Goal: Task Accomplishment & Management: Use online tool/utility

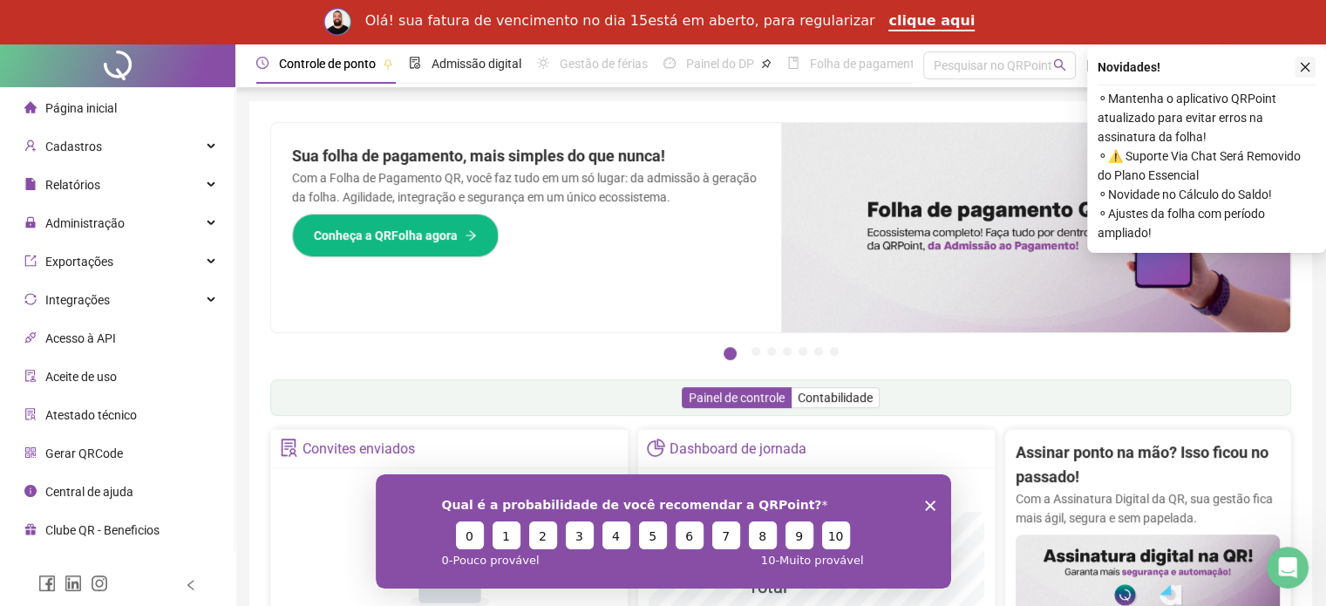
click at [1311, 69] on button "button" at bounding box center [1305, 67] width 21 height 21
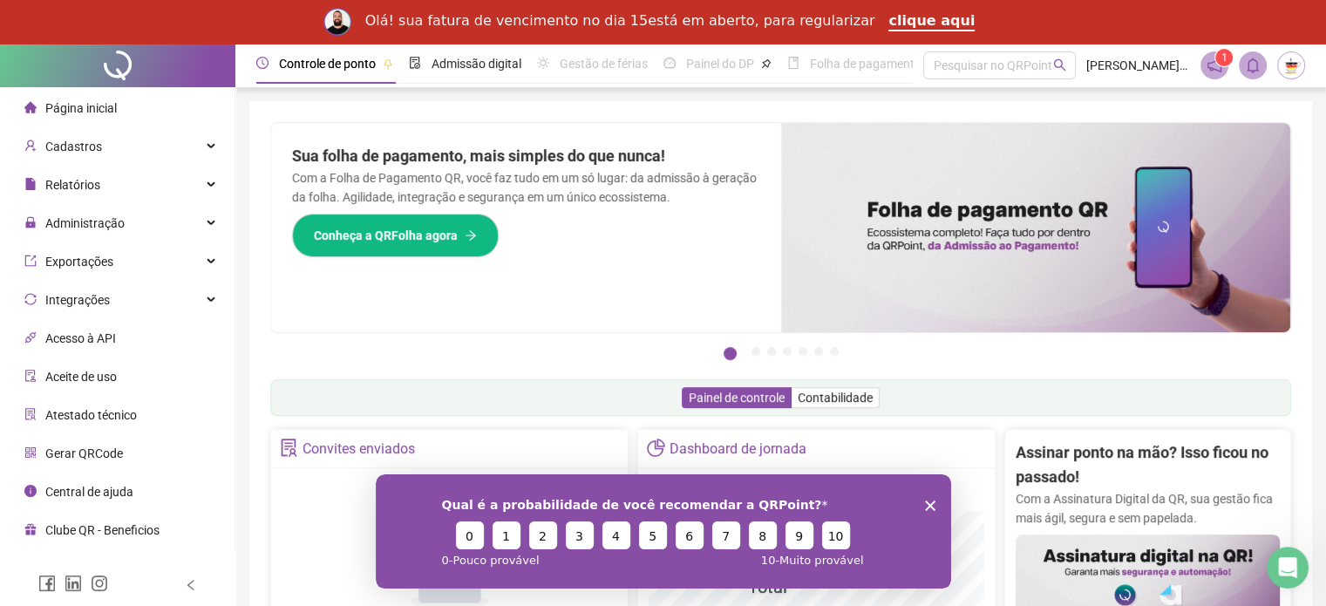
click at [928, 504] on polygon "Encerrar pesquisa" at bounding box center [929, 504] width 10 height 10
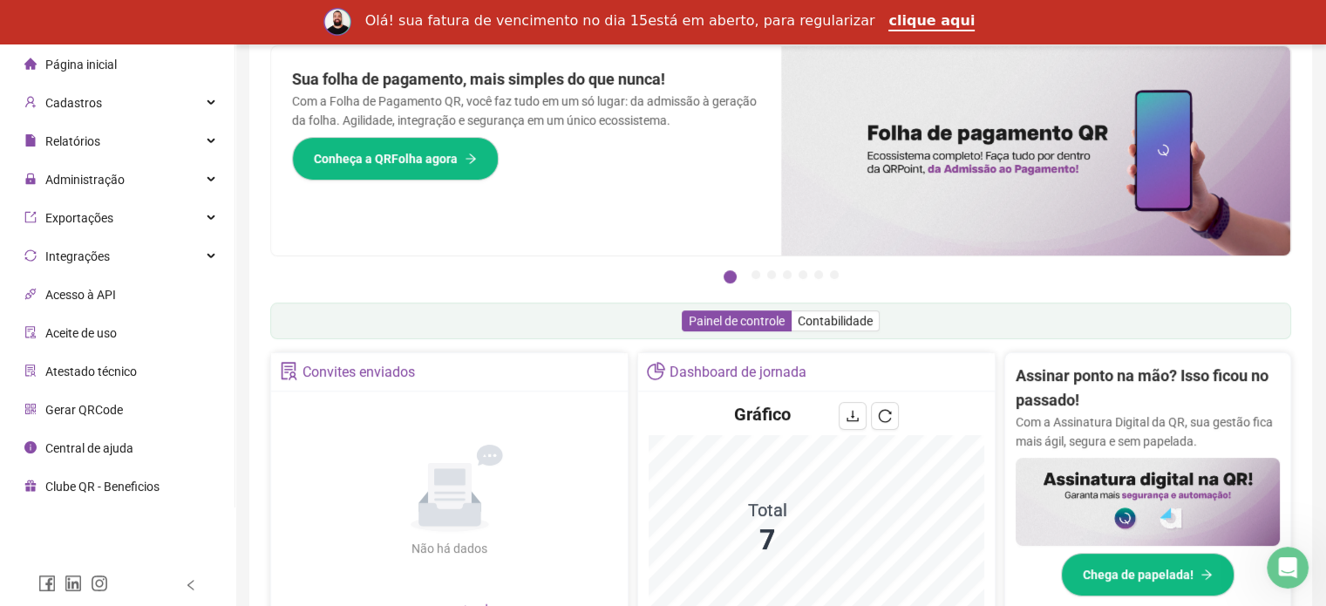
scroll to position [87, 0]
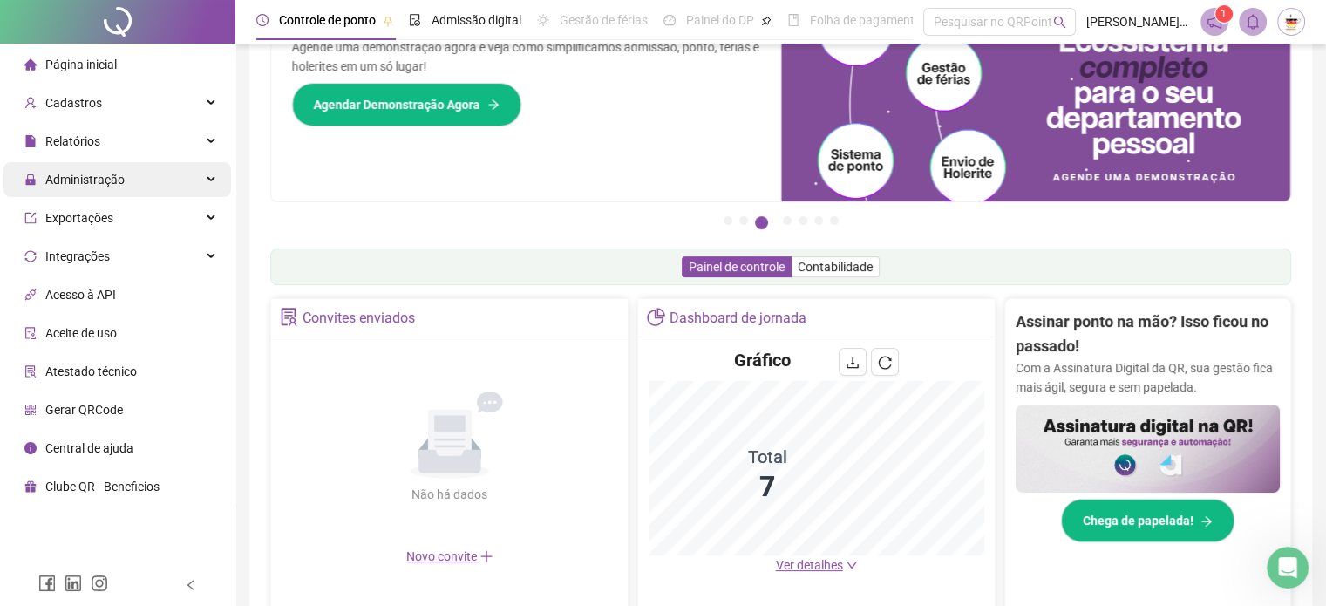
click at [127, 183] on div "Administração" at bounding box center [117, 179] width 228 height 35
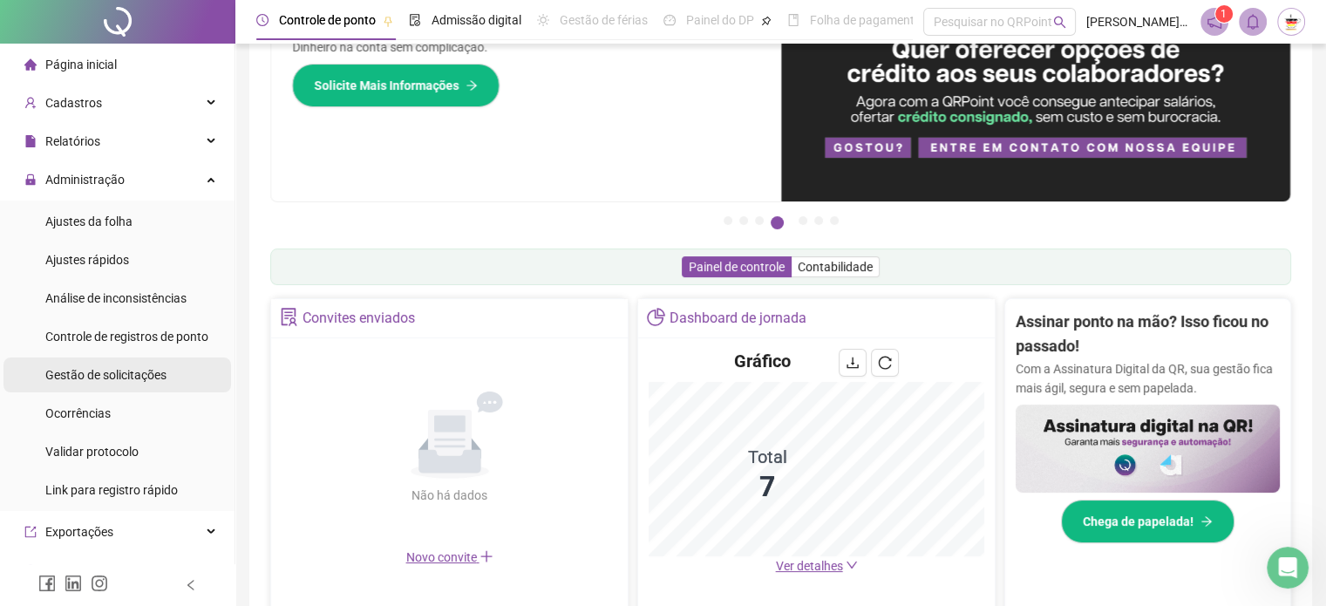
click at [122, 372] on span "Gestão de solicitações" at bounding box center [105, 375] width 121 height 14
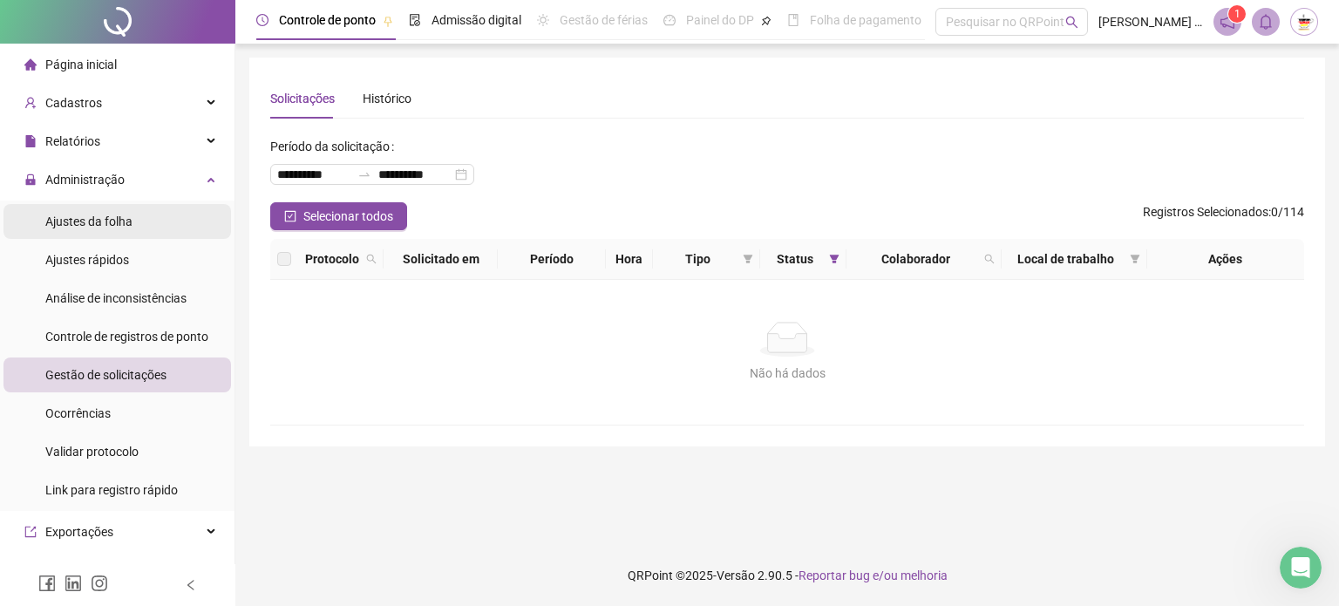
click at [91, 222] on span "Ajustes da folha" at bounding box center [88, 221] width 87 height 14
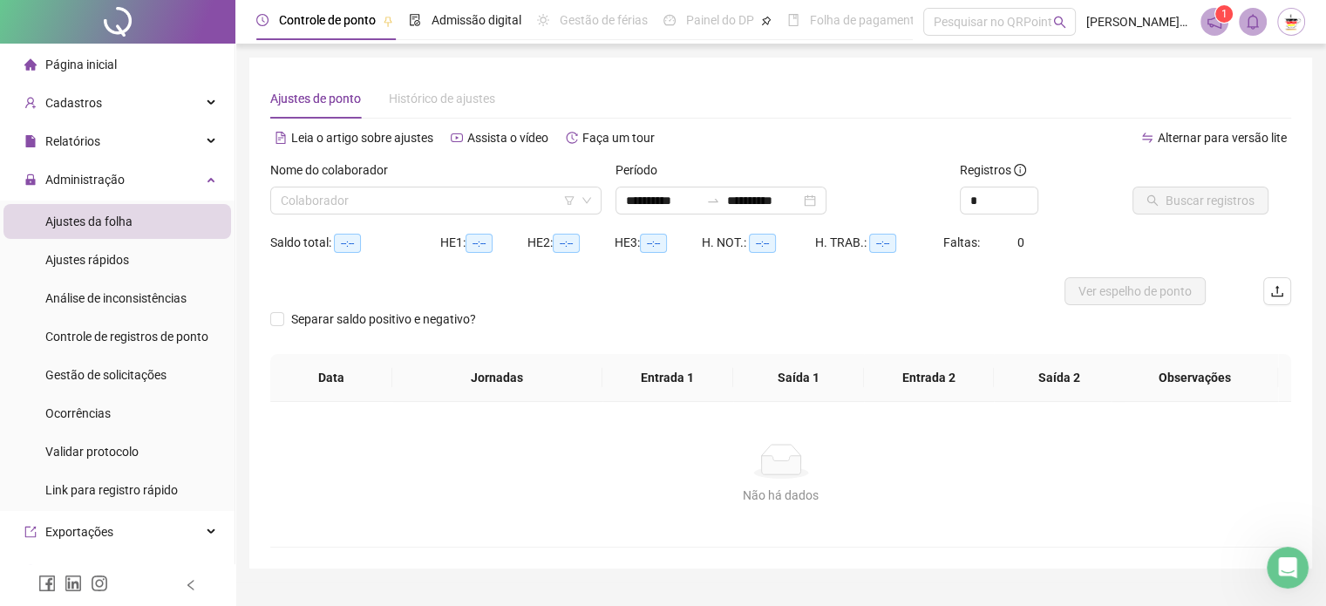
type input "**********"
click at [502, 195] on input "search" at bounding box center [428, 200] width 295 height 26
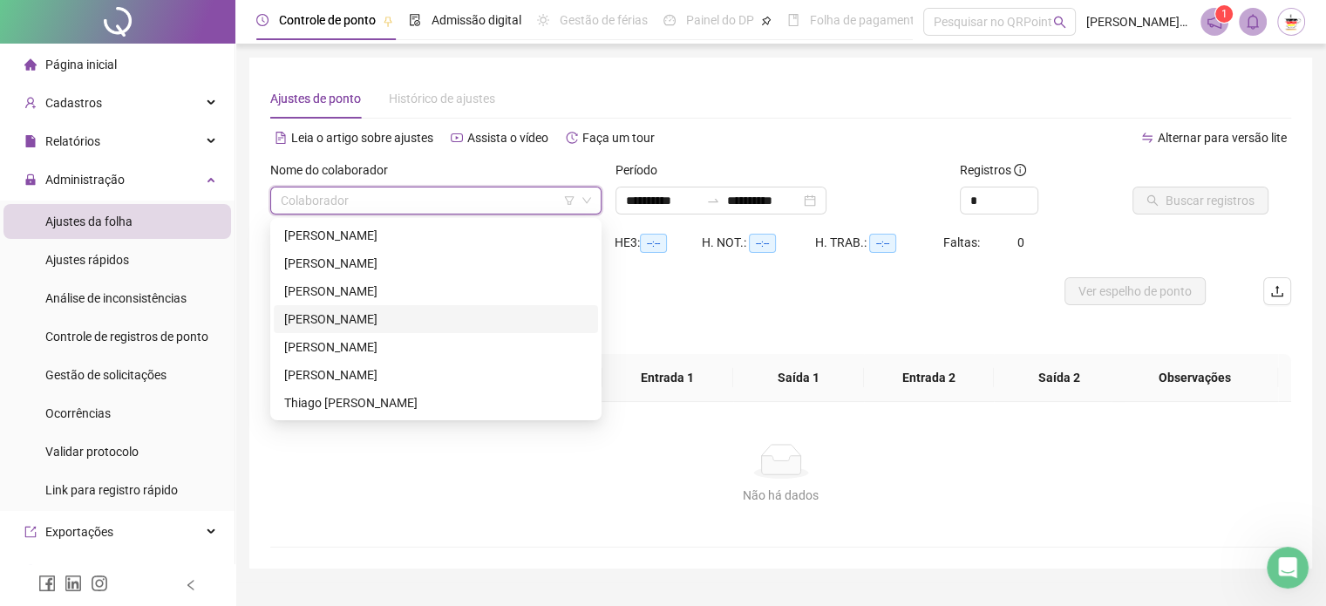
click at [411, 322] on div "[PERSON_NAME]" at bounding box center [435, 318] width 303 height 19
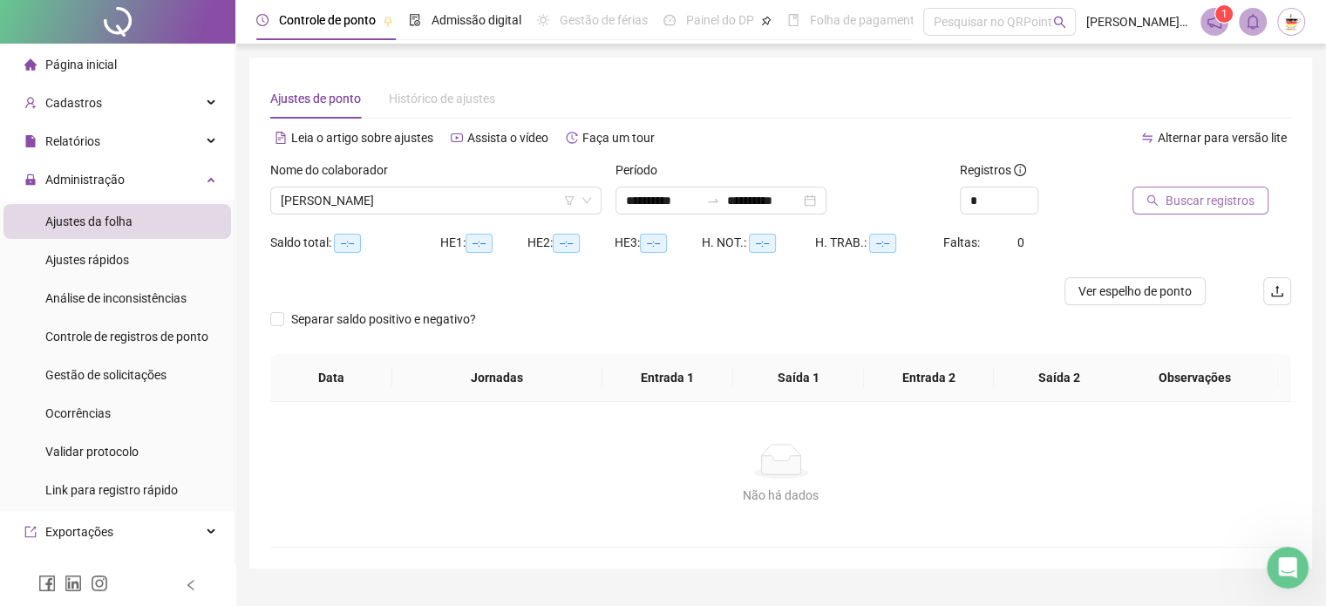
click at [1164, 194] on button "Buscar registros" at bounding box center [1200, 201] width 136 height 28
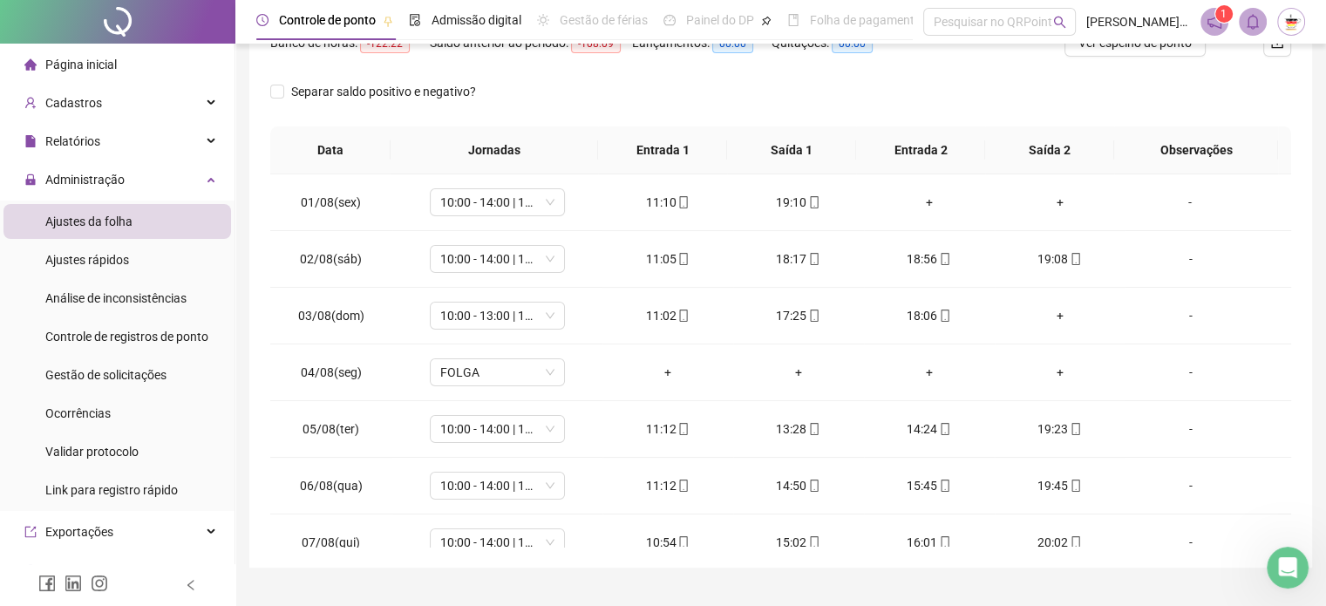
scroll to position [262, 0]
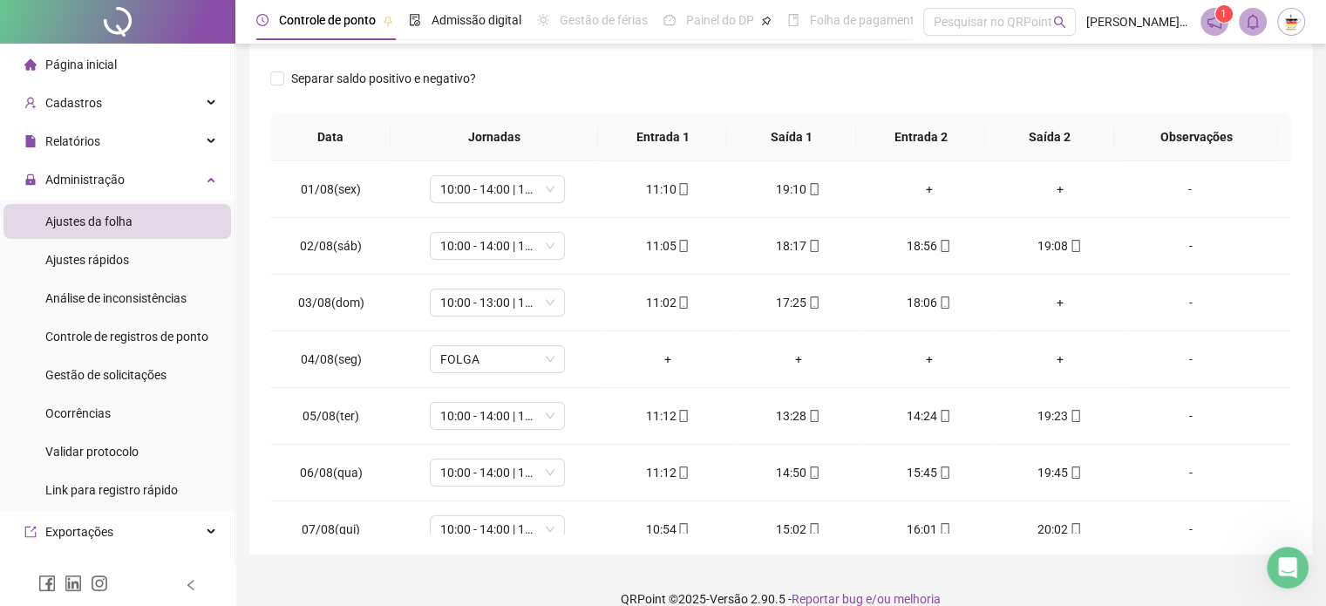
click at [1301, 90] on div "**********" at bounding box center [780, 175] width 1063 height 758
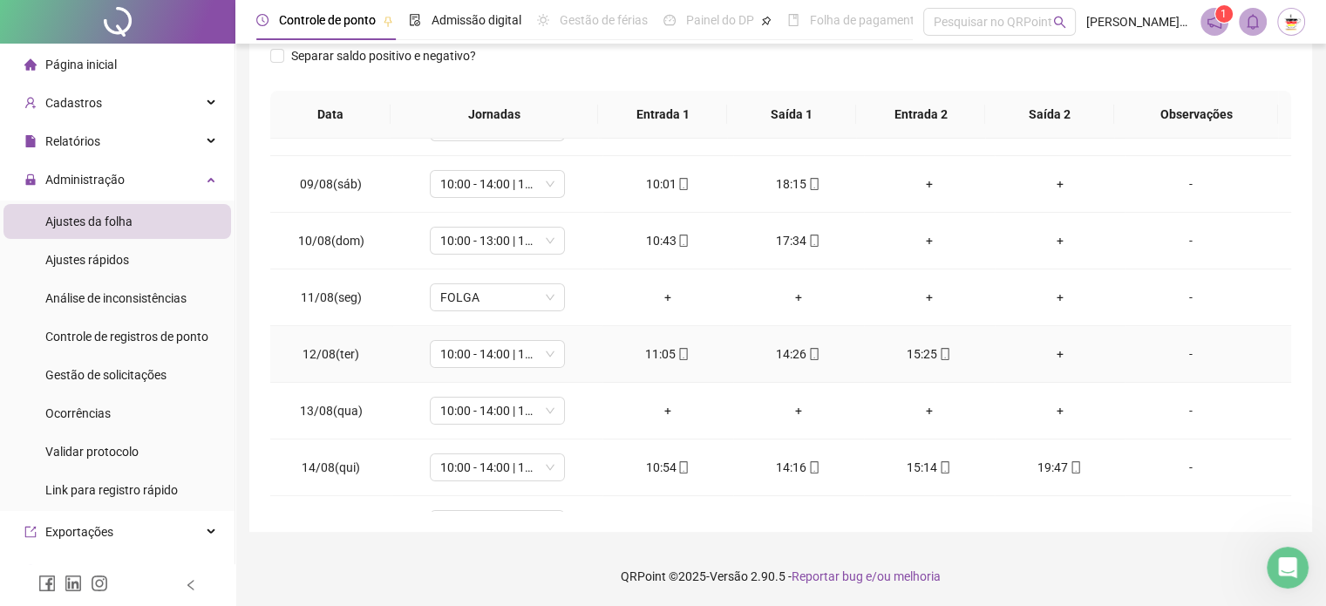
scroll to position [349, 0]
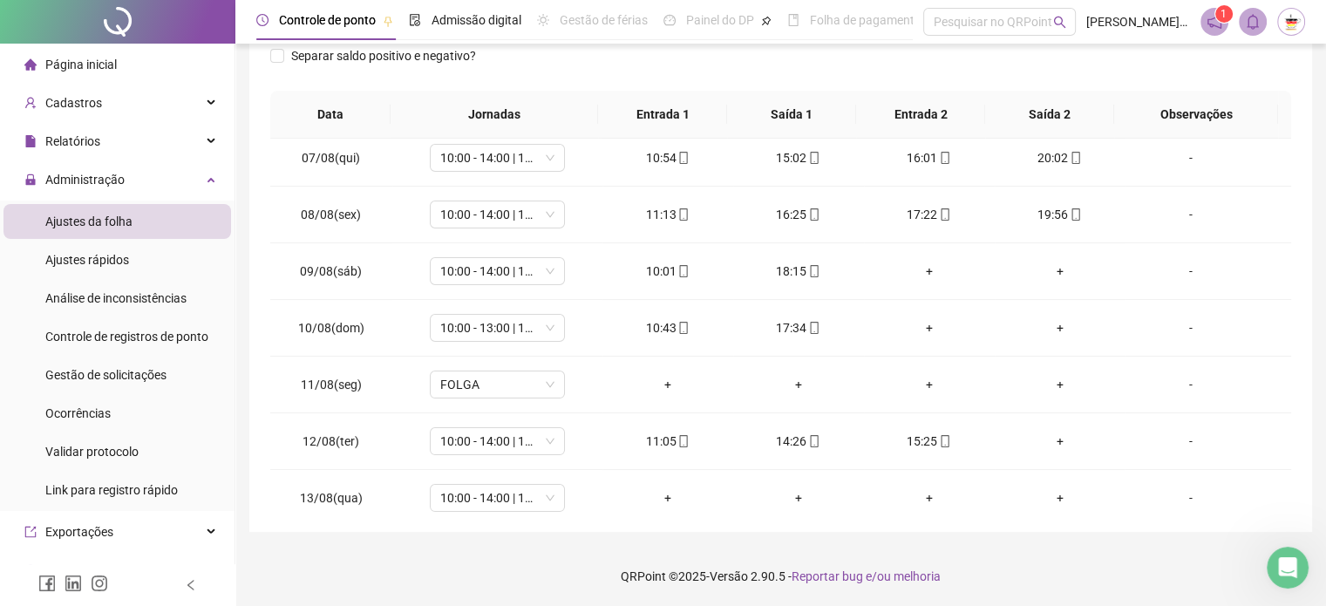
click at [1320, 321] on div "**********" at bounding box center [780, 161] width 1091 height 891
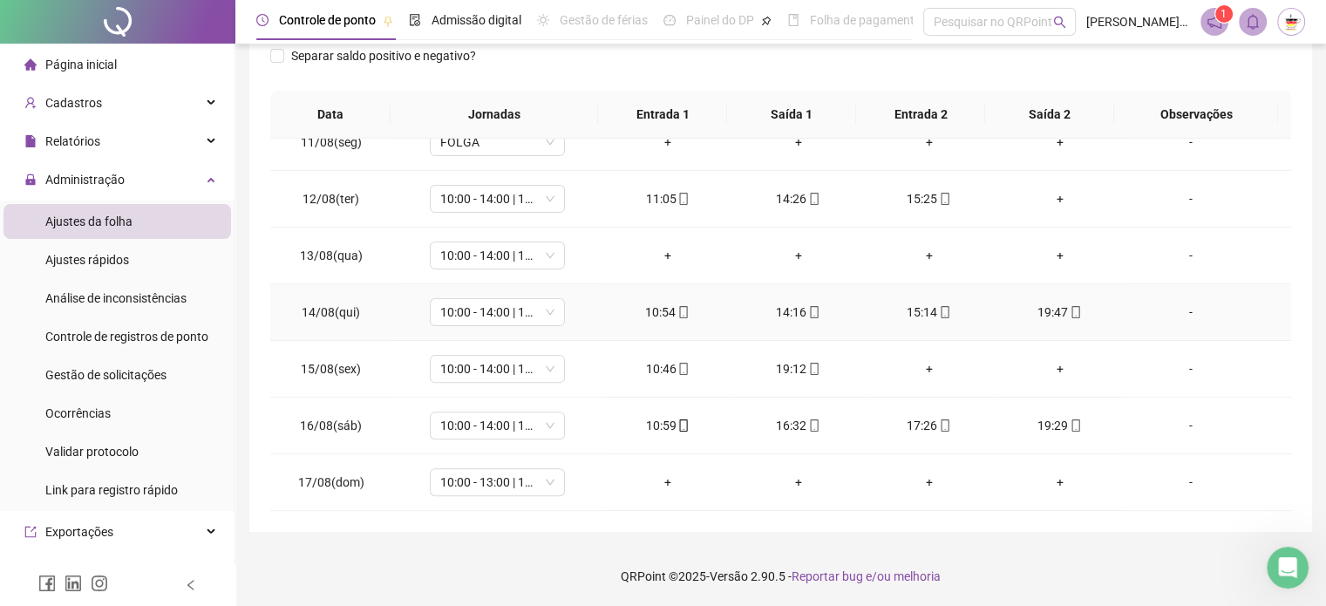
scroll to position [610, 0]
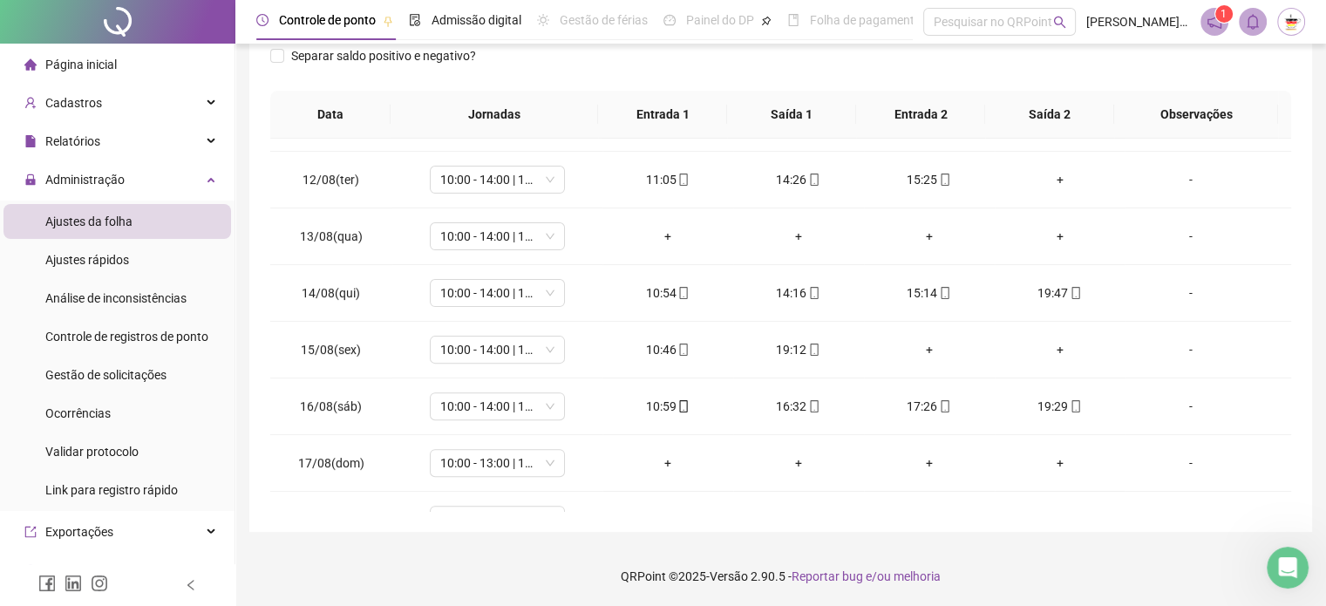
click at [1284, 92] on th at bounding box center [1284, 115] width 13 height 48
click at [1160, 323] on td "-" at bounding box center [1208, 350] width 166 height 57
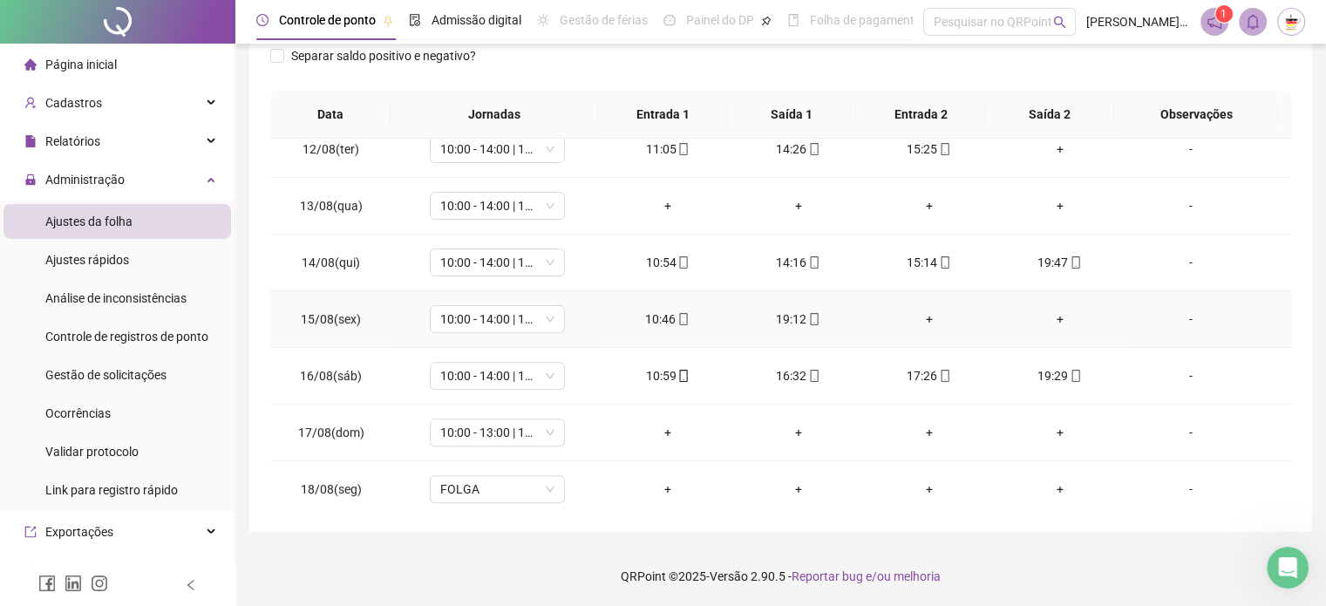
scroll to position [644, 0]
